Goal: Check status: Check status

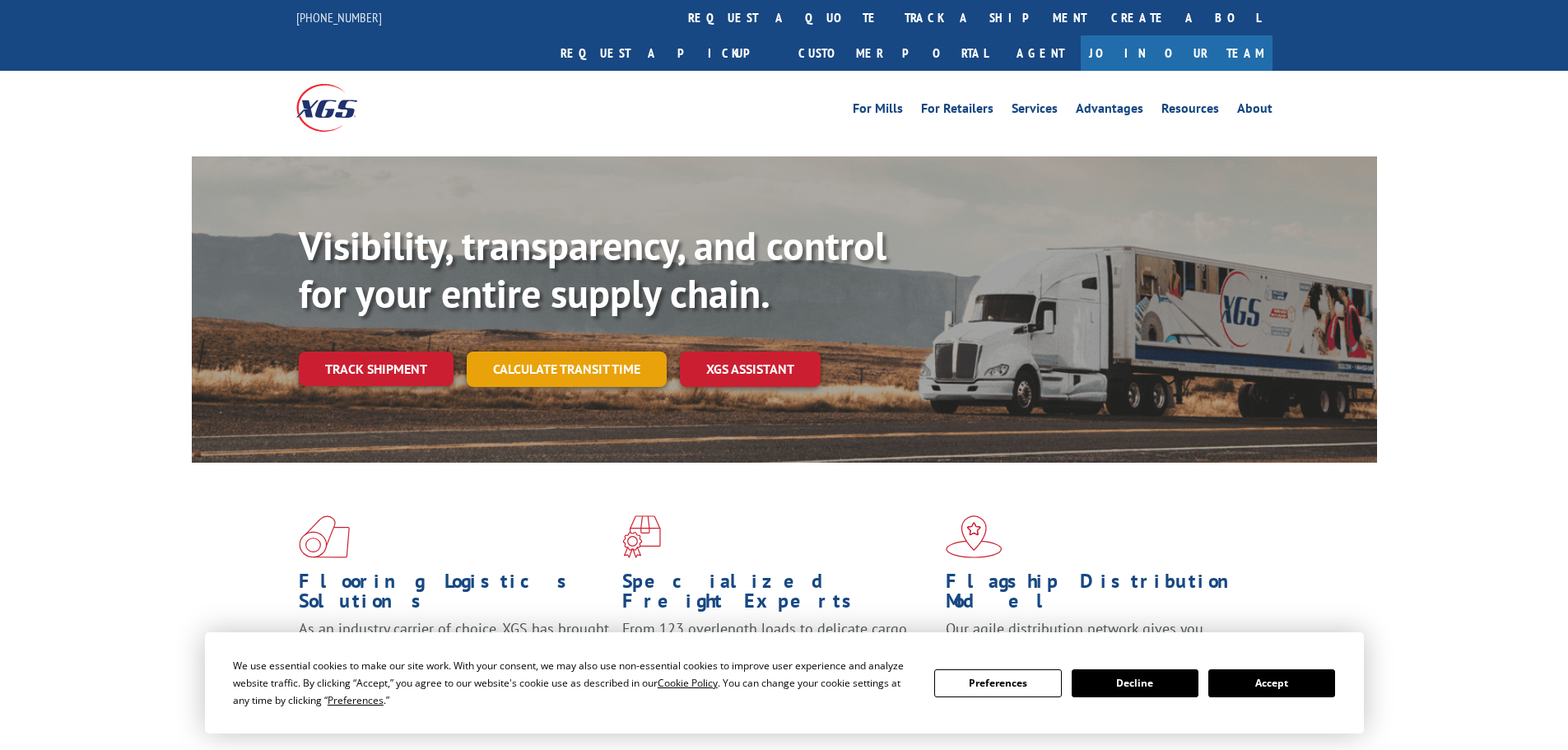
click at [549, 357] on div "Visibility, transparency, and control for your entire supply chain. Track shipm…" at bounding box center [837, 337] width 1079 height 230
click at [546, 352] on link "Calculate transit time" at bounding box center [566, 369] width 200 height 35
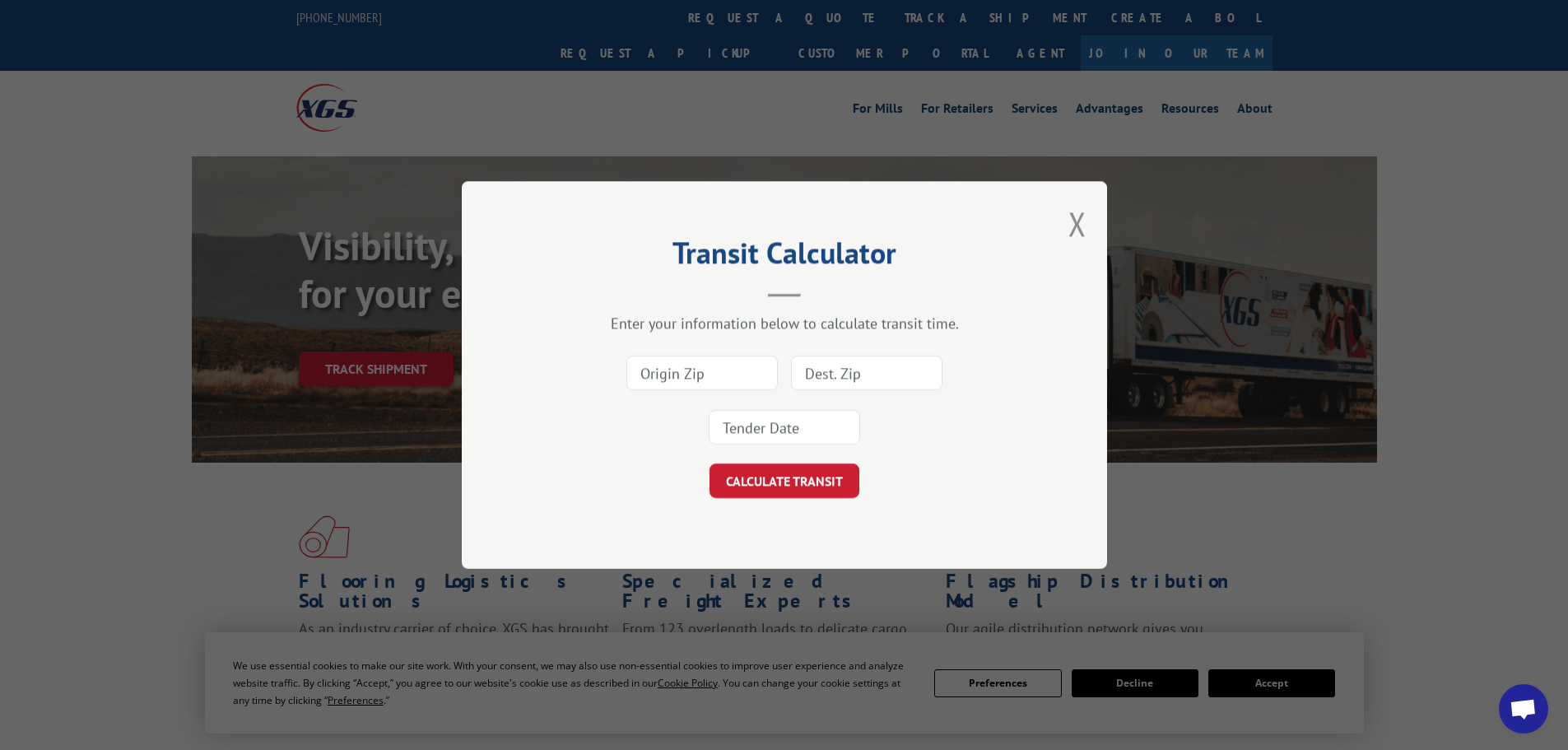
click at [1067, 233] on div "Transit Calculator Enter your information below to calculate transit time. CALC…" at bounding box center [784, 375] width 646 height 388
click at [1076, 232] on button "Close modal" at bounding box center [1078, 223] width 19 height 43
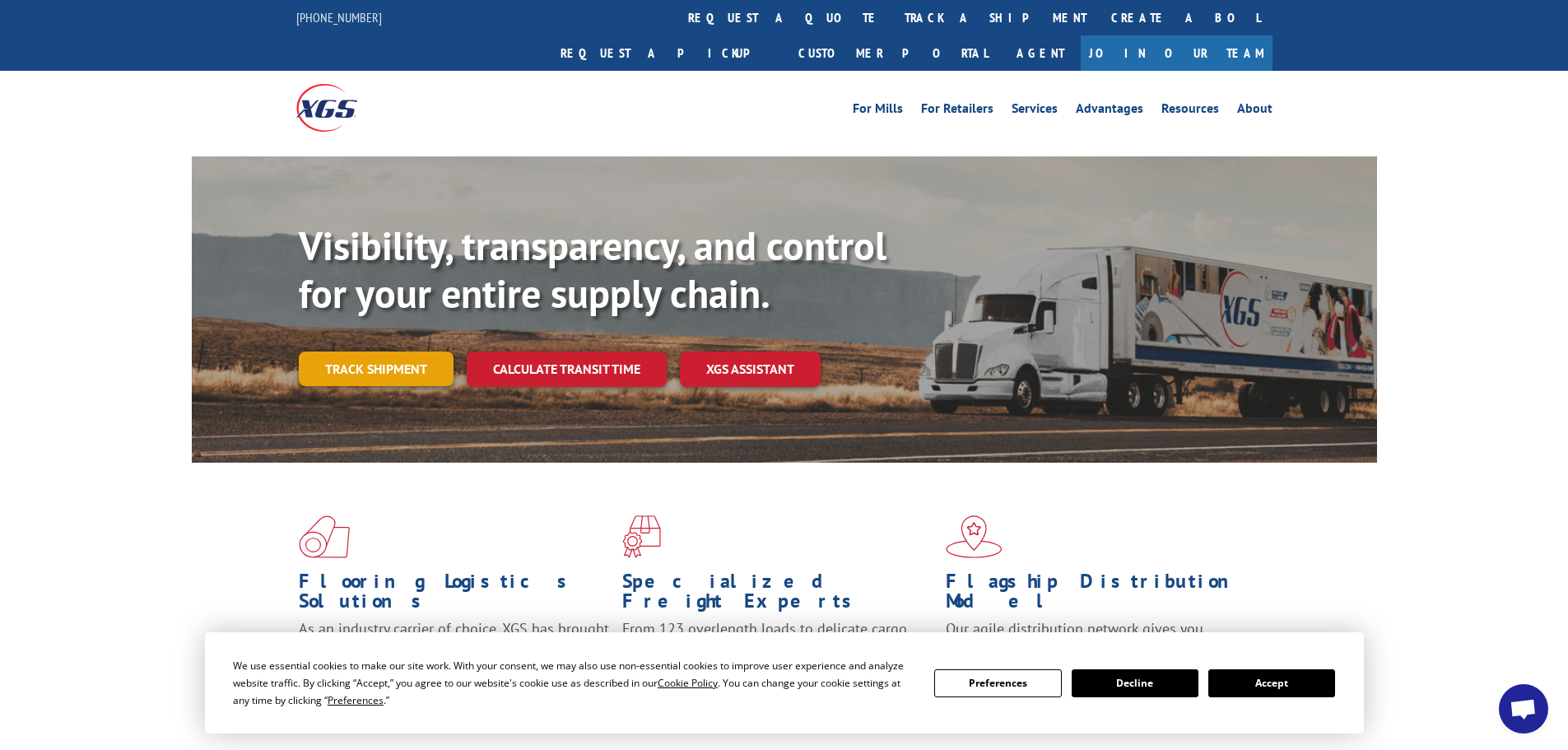
click at [405, 352] on link "Track shipment" at bounding box center [375, 368] width 155 height 34
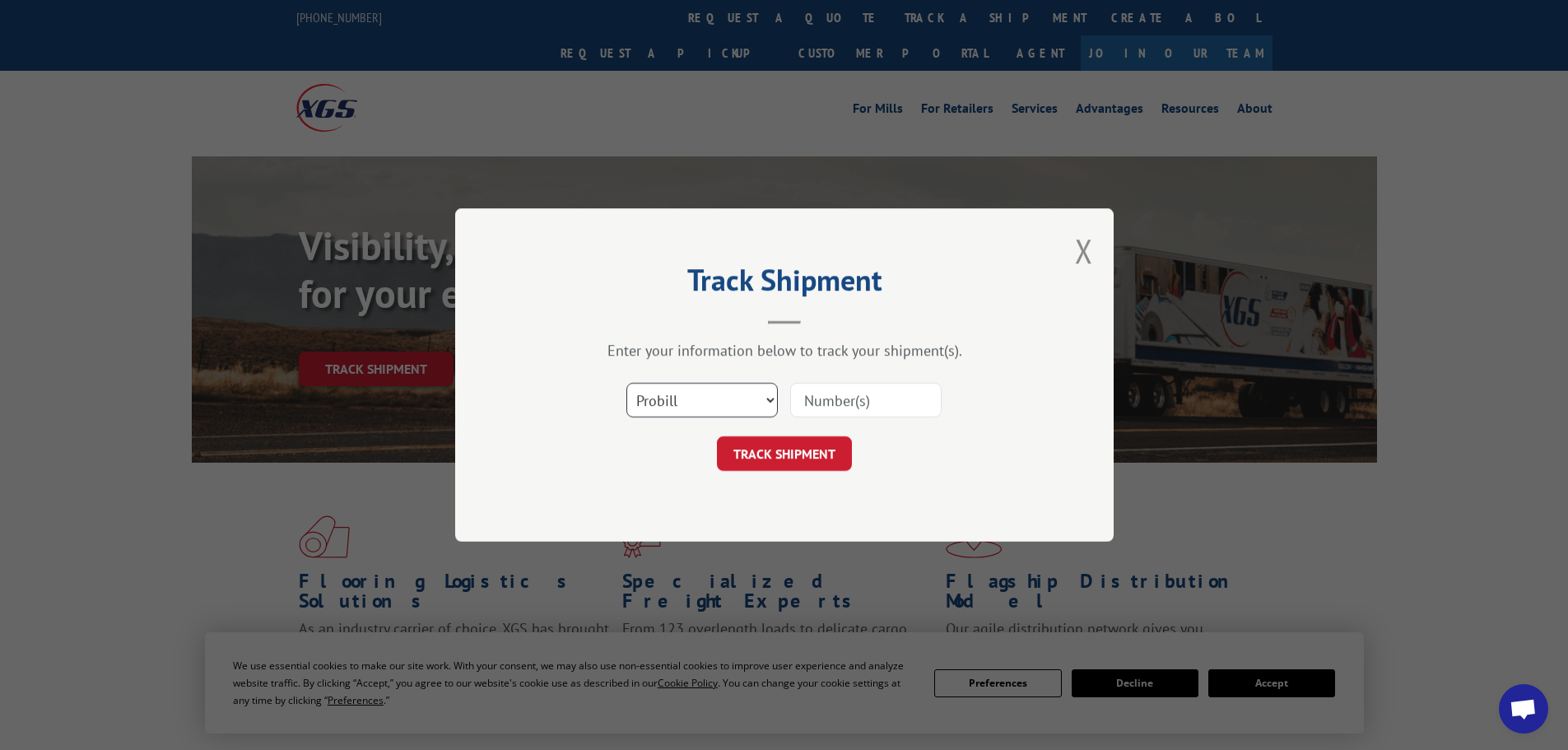
drag, startPoint x: 664, startPoint y: 392, endPoint x: 674, endPoint y: 413, distance: 23.3
click at [664, 392] on select "Select category... Probill BOL PO" at bounding box center [701, 399] width 151 height 34
select select "bol"
click at [626, 383] on select "Select category... Probill BOL PO" at bounding box center [701, 399] width 151 height 34
click at [841, 402] on input at bounding box center [866, 399] width 151 height 34
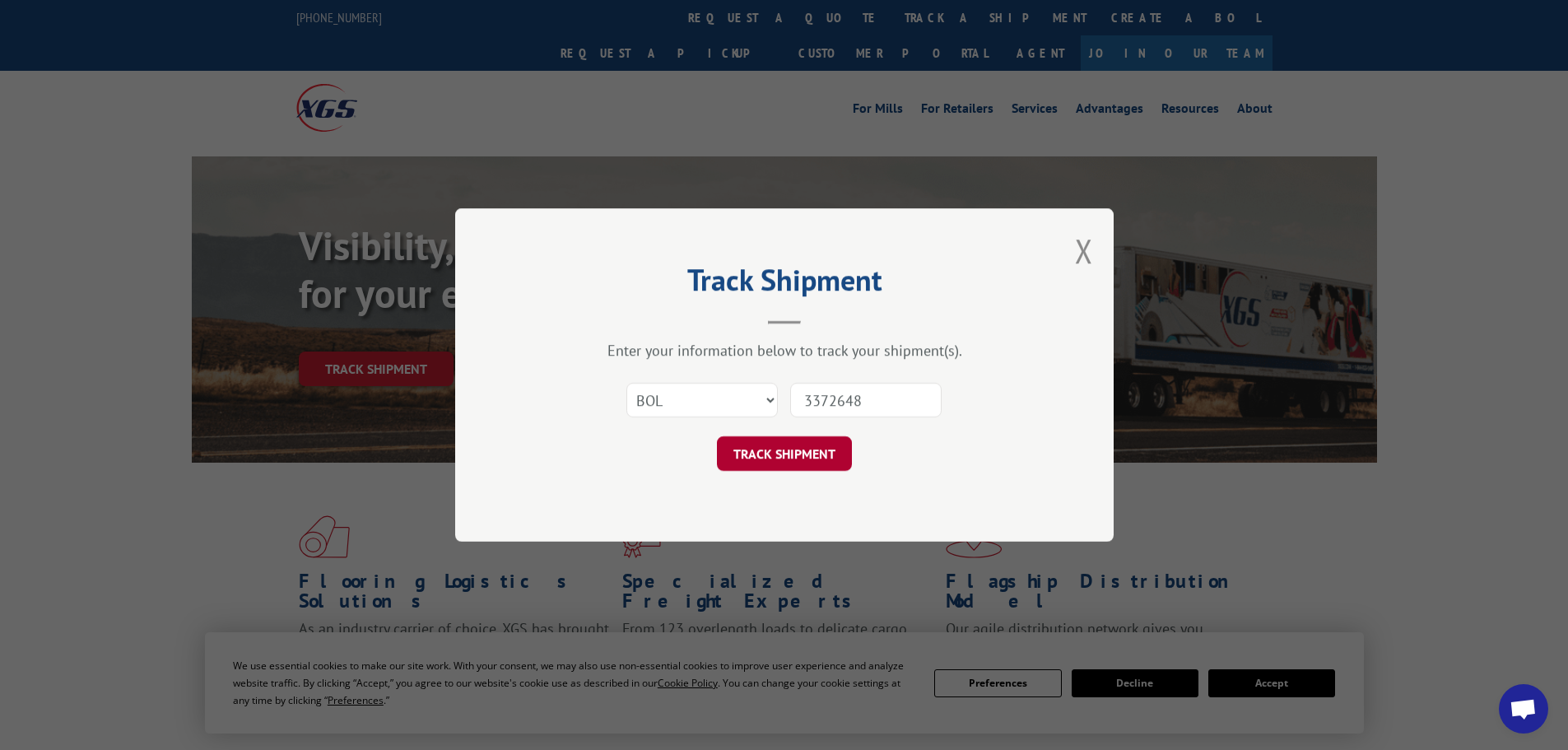
type input "3372648"
click at [795, 463] on button "TRACK SHIPMENT" at bounding box center [784, 453] width 135 height 34
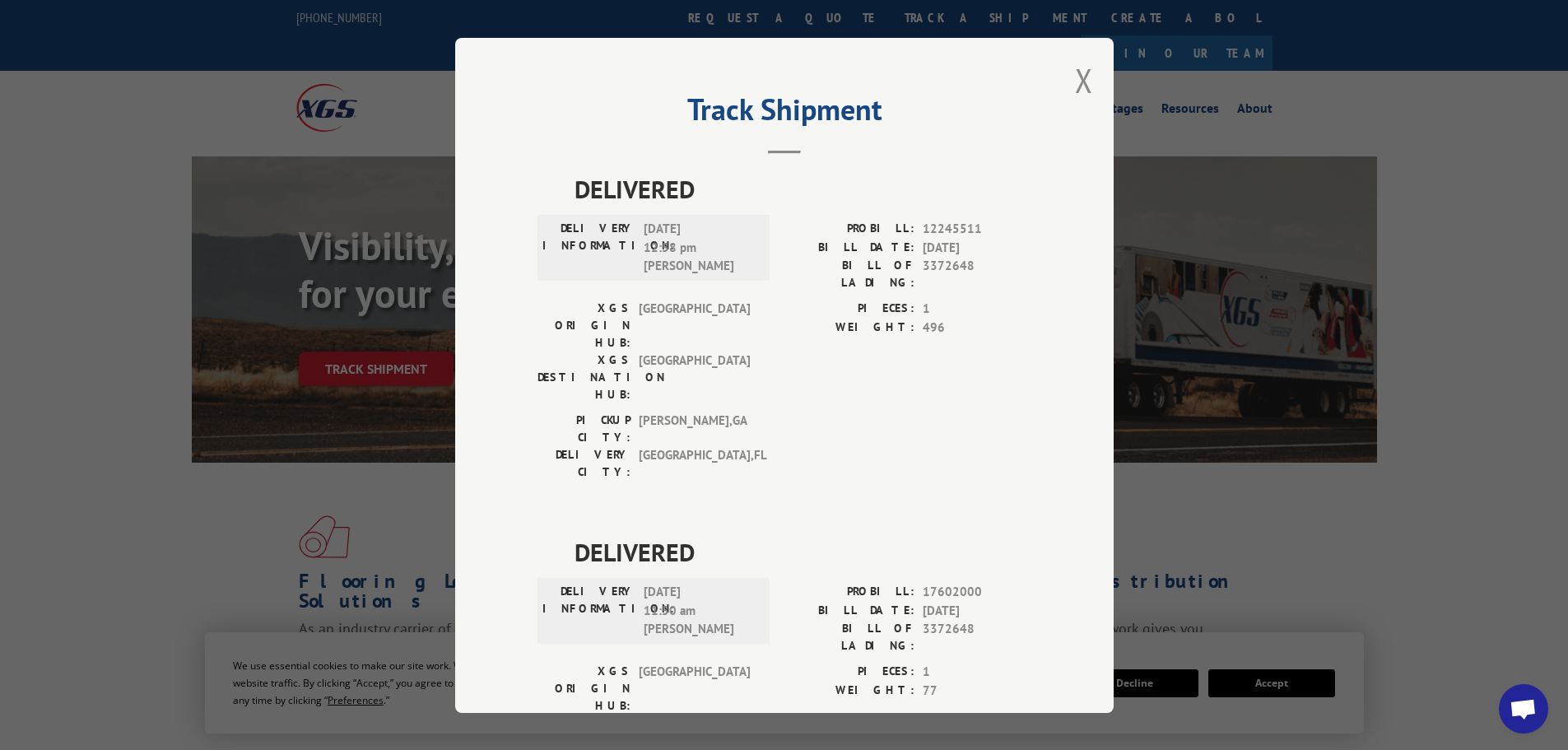
scroll to position [88, 0]
